Goal: Task Accomplishment & Management: Manage account settings

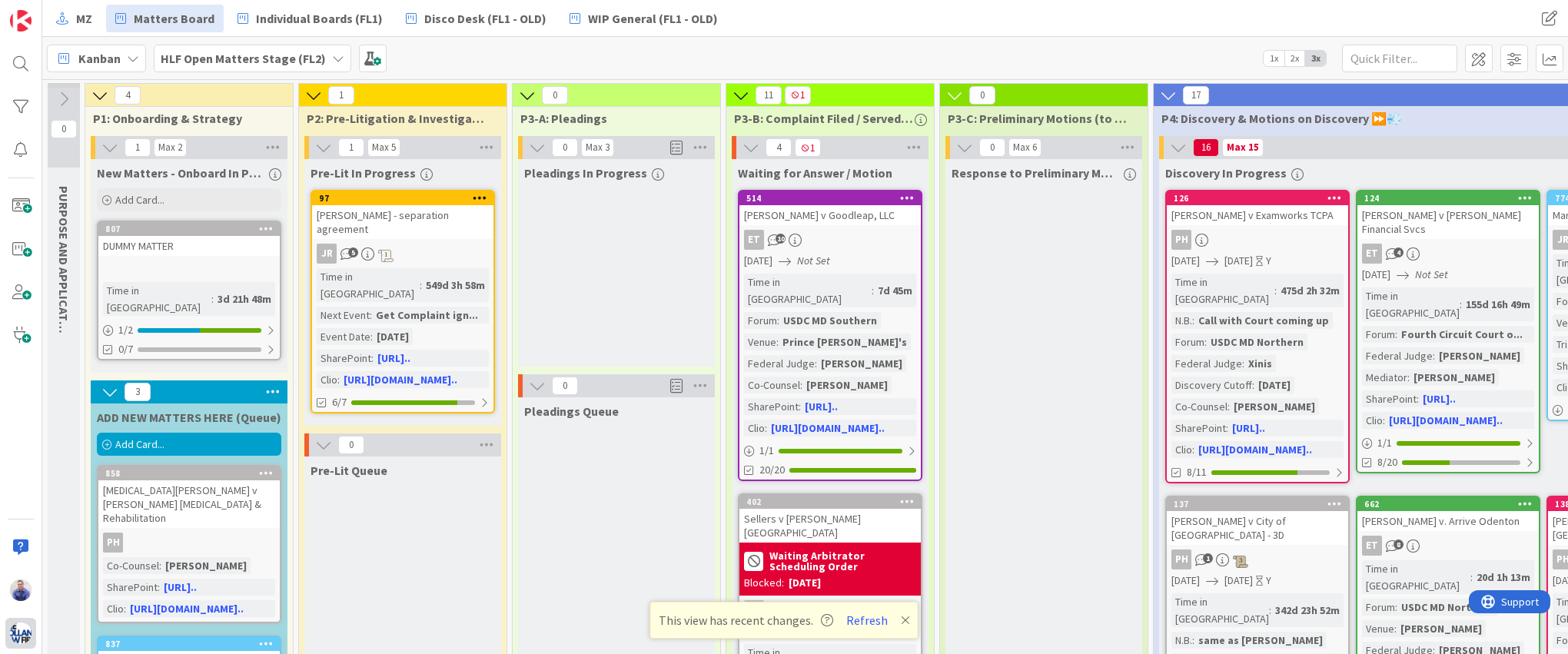
scroll to position [0, 2600]
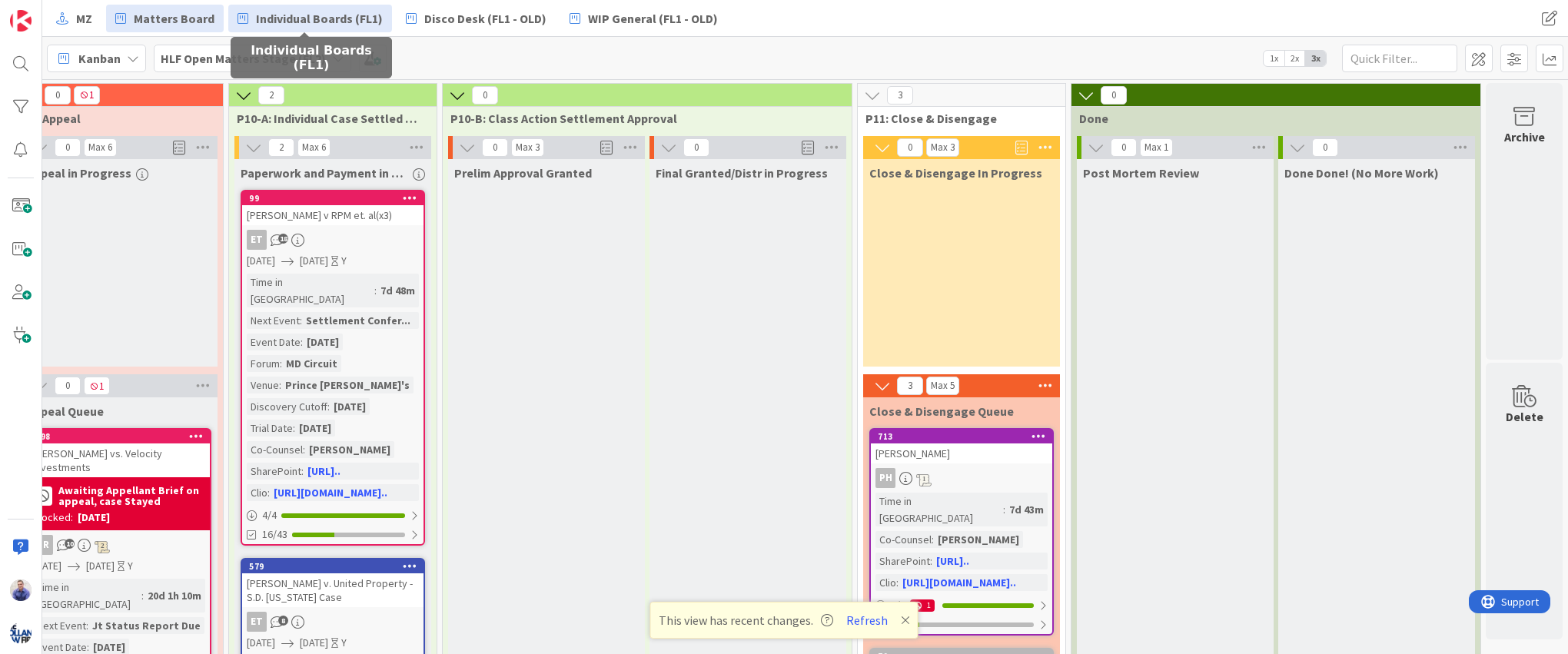
click at [256, 15] on span "Individual Boards (FL1)" at bounding box center [319, 18] width 127 height 19
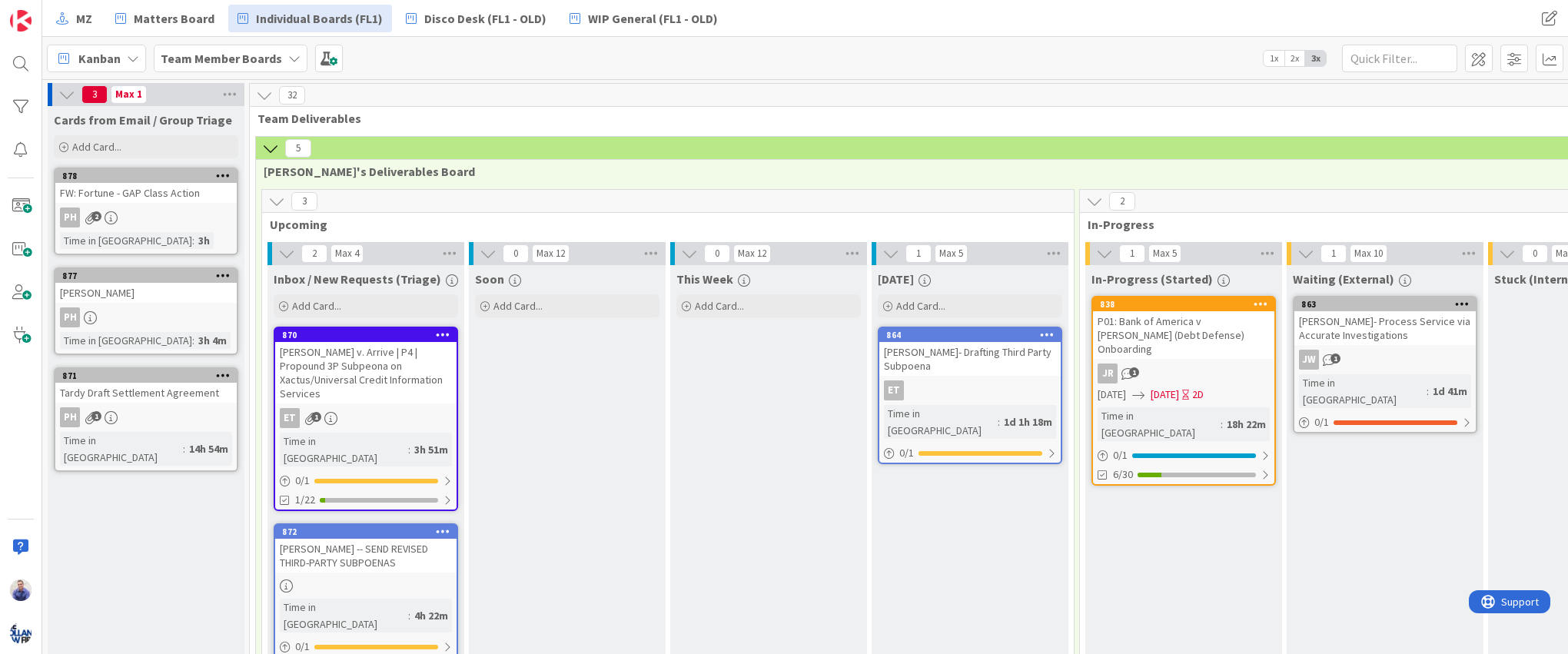
click at [1045, 335] on icon at bounding box center [1047, 334] width 15 height 11
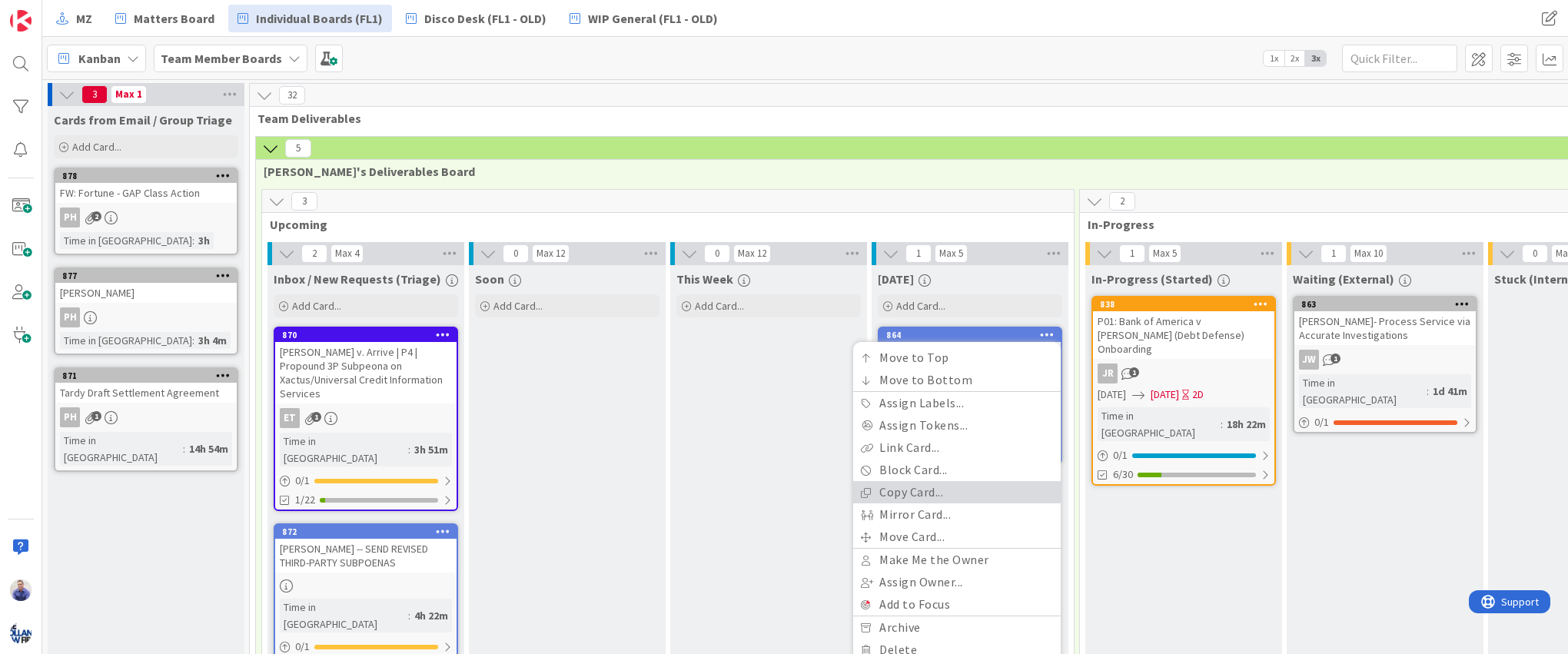
click at [955, 492] on link "Copy Card..." at bounding box center [957, 492] width 208 height 23
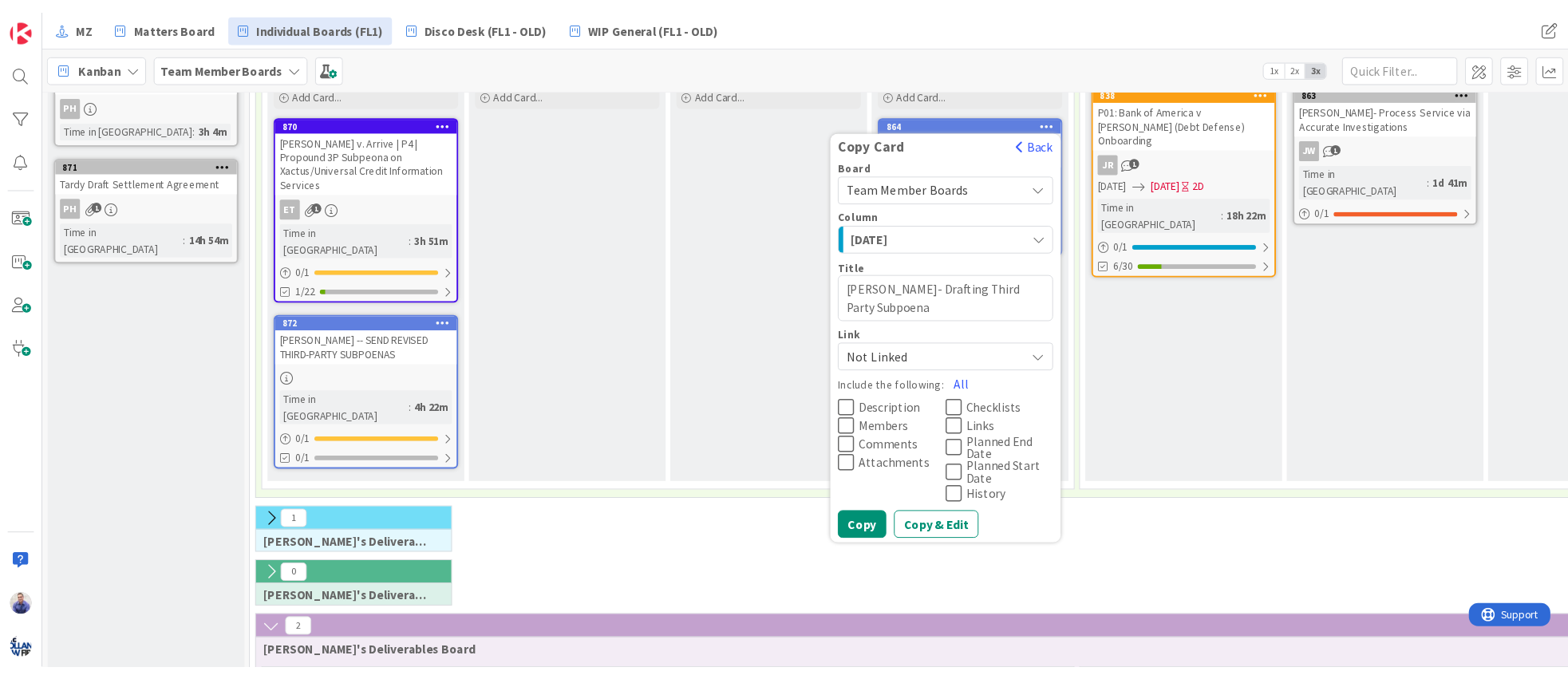
scroll to position [234, 0]
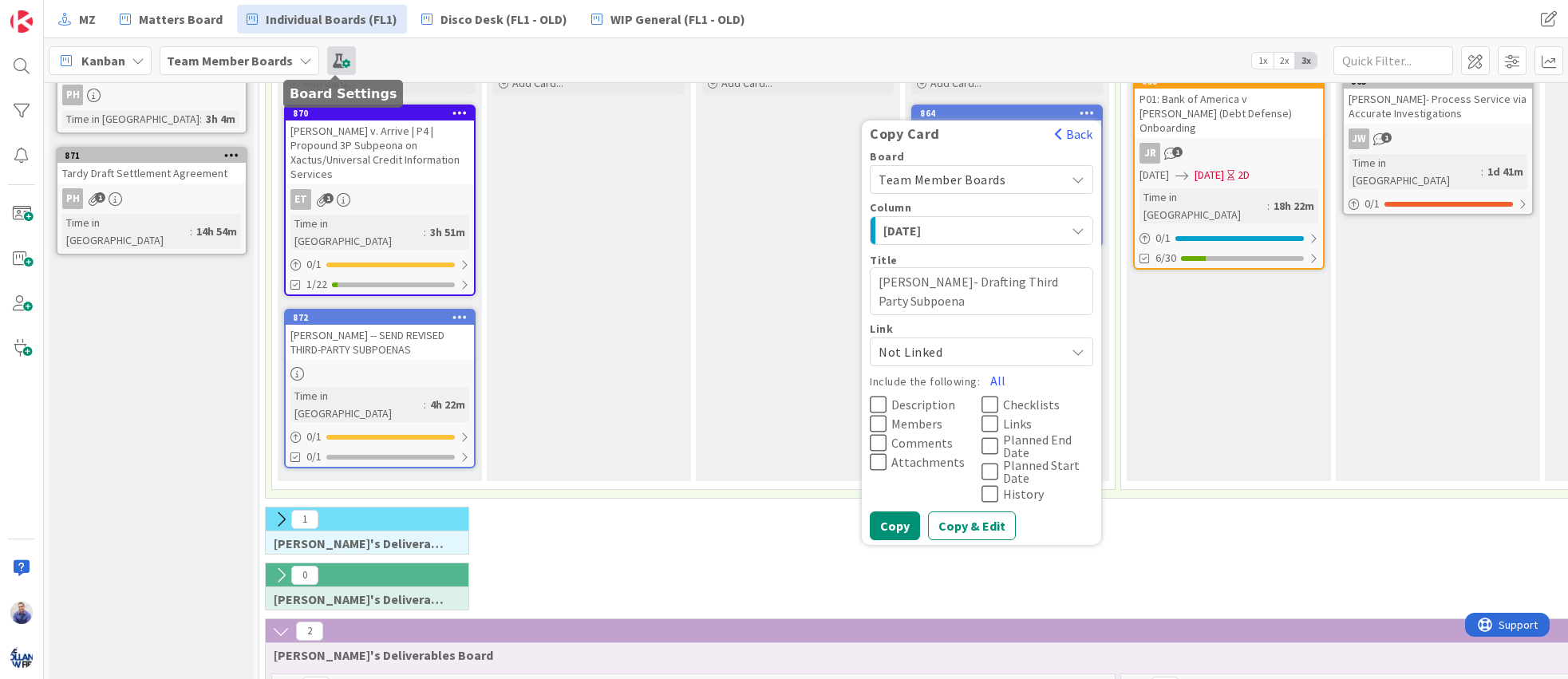
click at [337, 63] on span at bounding box center [342, 60] width 29 height 29
type textarea "x"
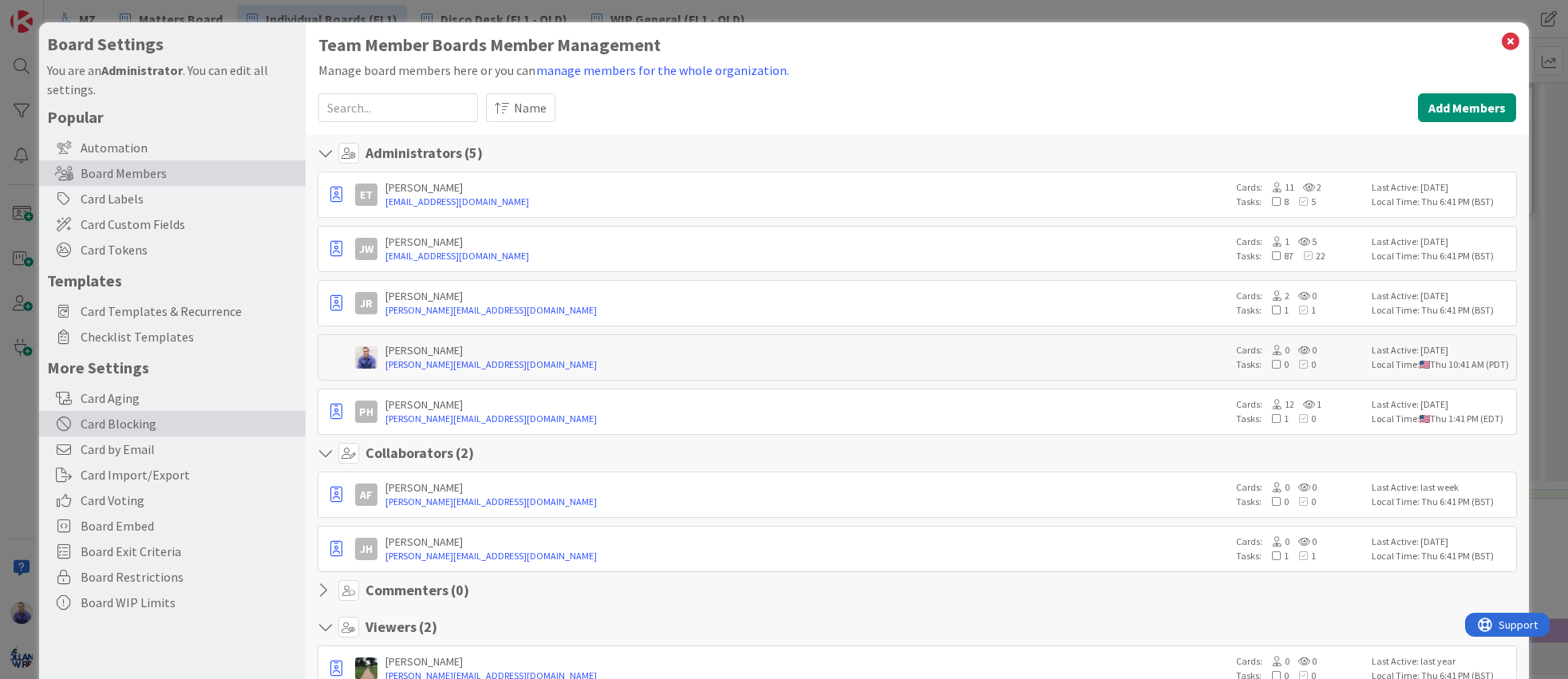
click at [112, 428] on div "Card Blocking" at bounding box center [172, 424] width 266 height 25
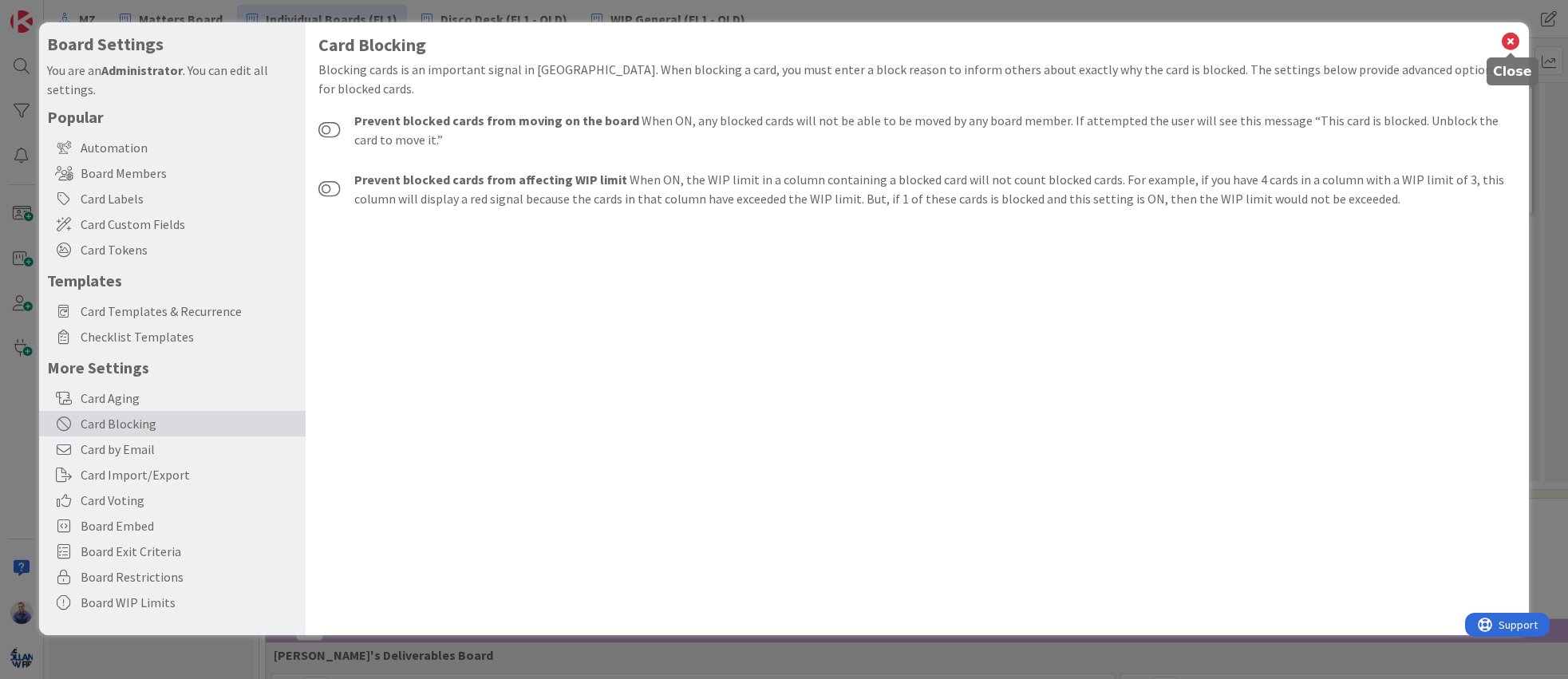
click at [1503, 43] on icon at bounding box center [1510, 41] width 21 height 23
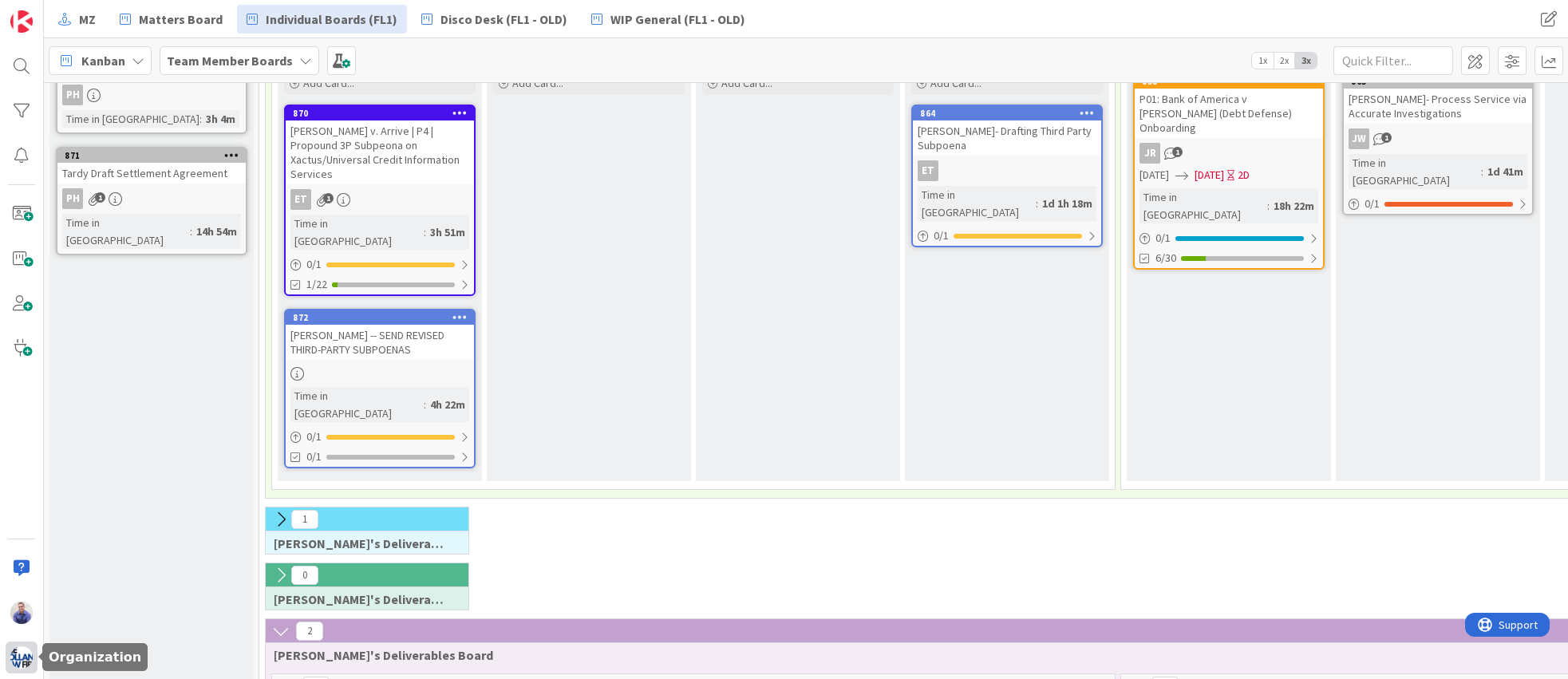
click at [28, 661] on img at bounding box center [21, 657] width 23 height 23
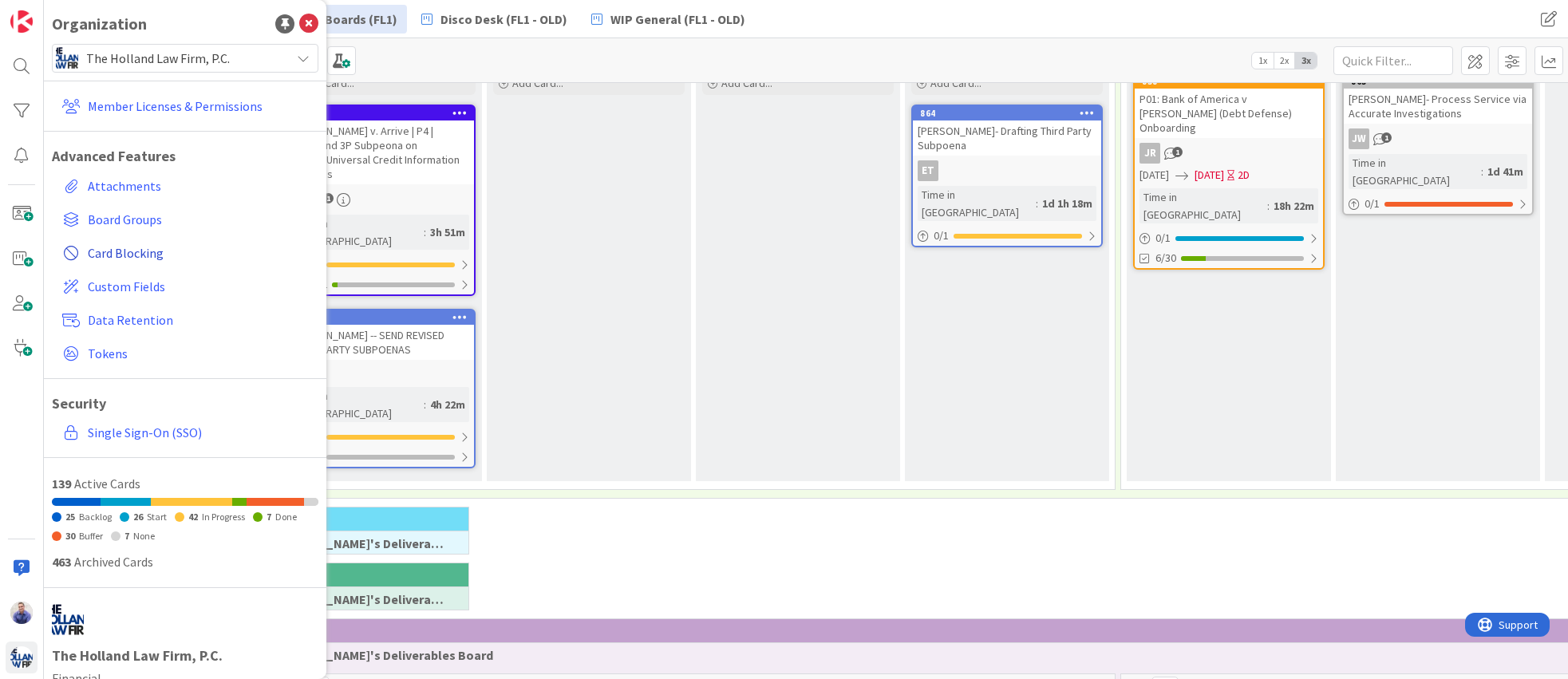
click at [130, 243] on span "Card Blocking" at bounding box center [200, 253] width 224 height 19
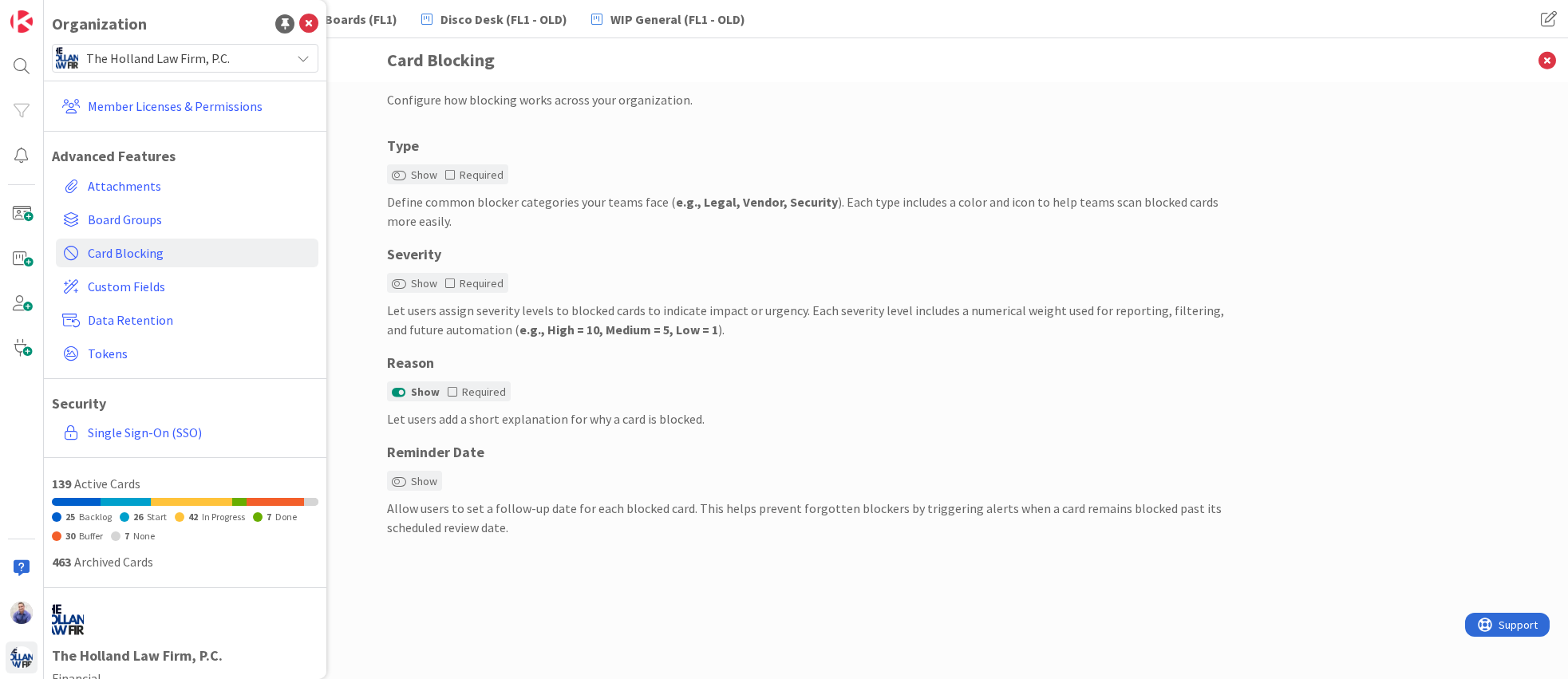
click at [645, 152] on div "Type" at bounding box center [806, 146] width 838 height 22
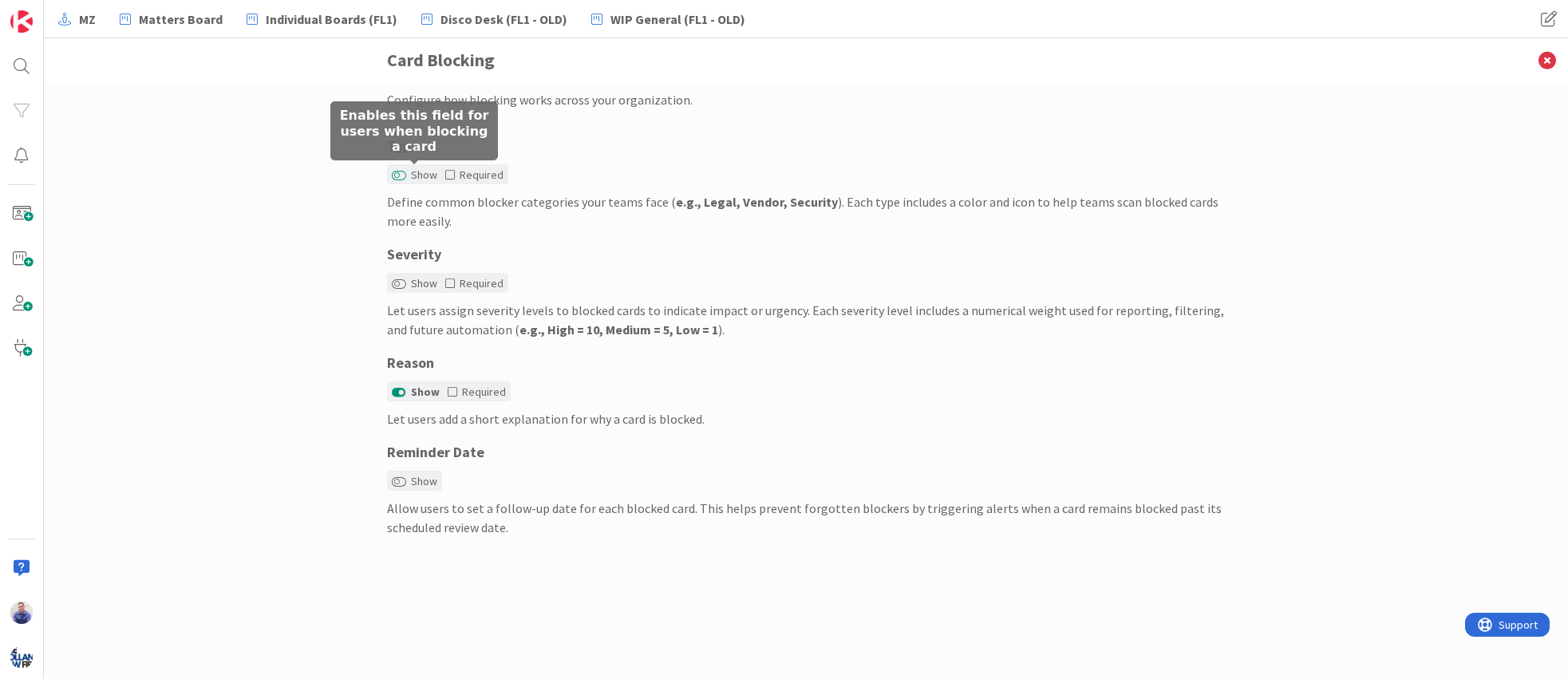
click at [400, 174] on button "Show" at bounding box center [399, 175] width 14 height 11
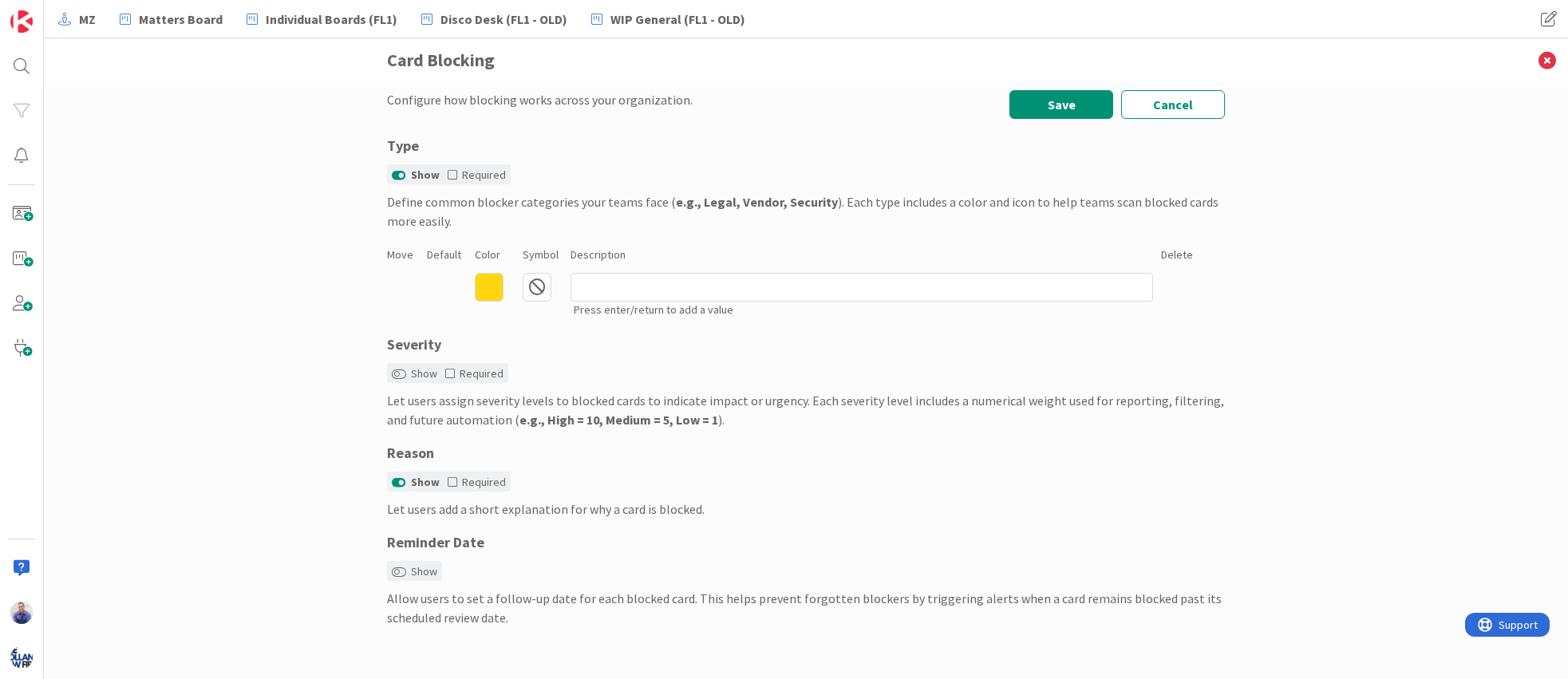
click at [280, 265] on div "Configure how blocking works across your organization. Save Cancel Type Show Re…" at bounding box center [806, 380] width 1524 height 597
